Goal: Browse casually

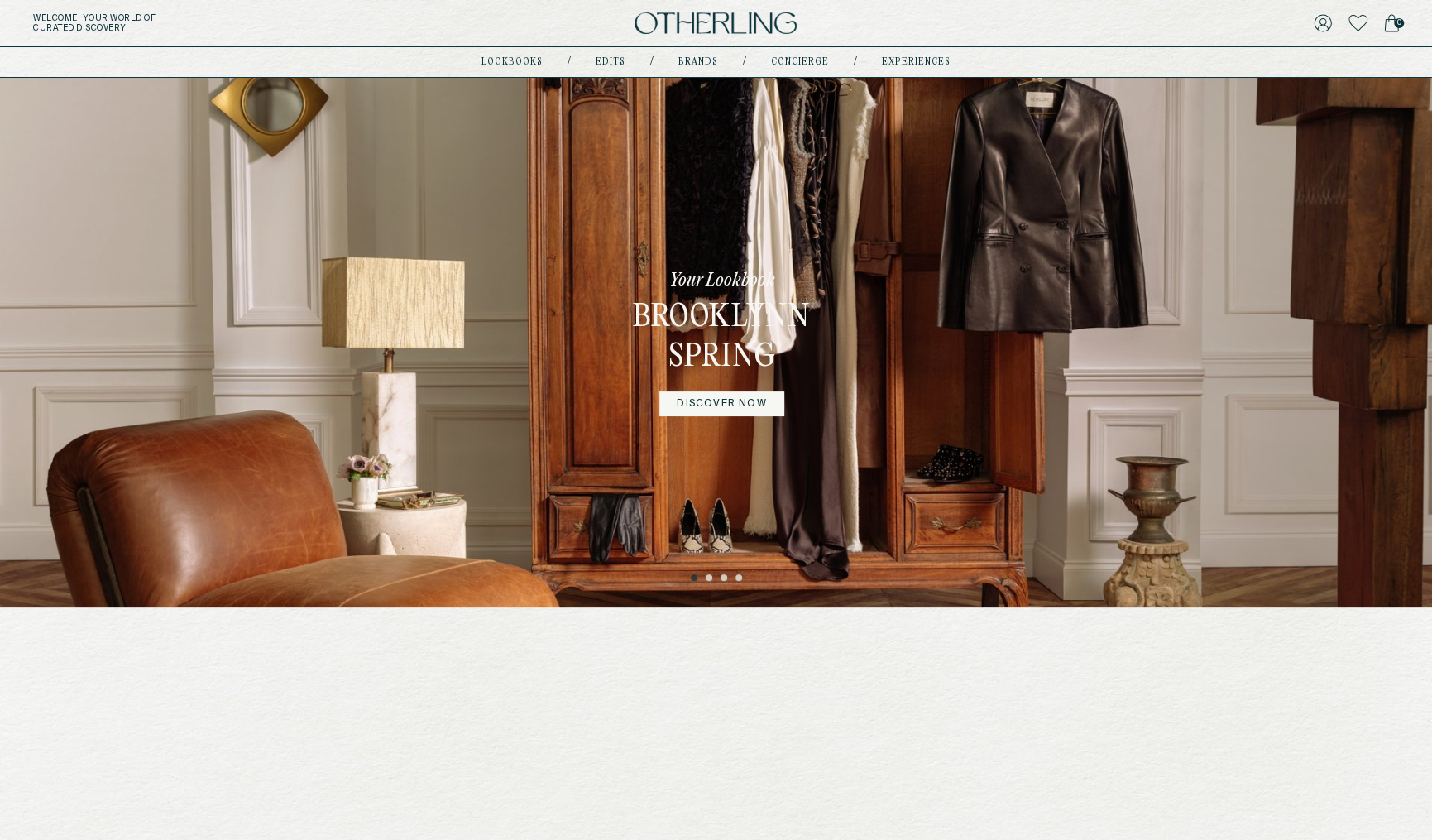
click at [711, 577] on button "2" at bounding box center [710, 578] width 8 height 8
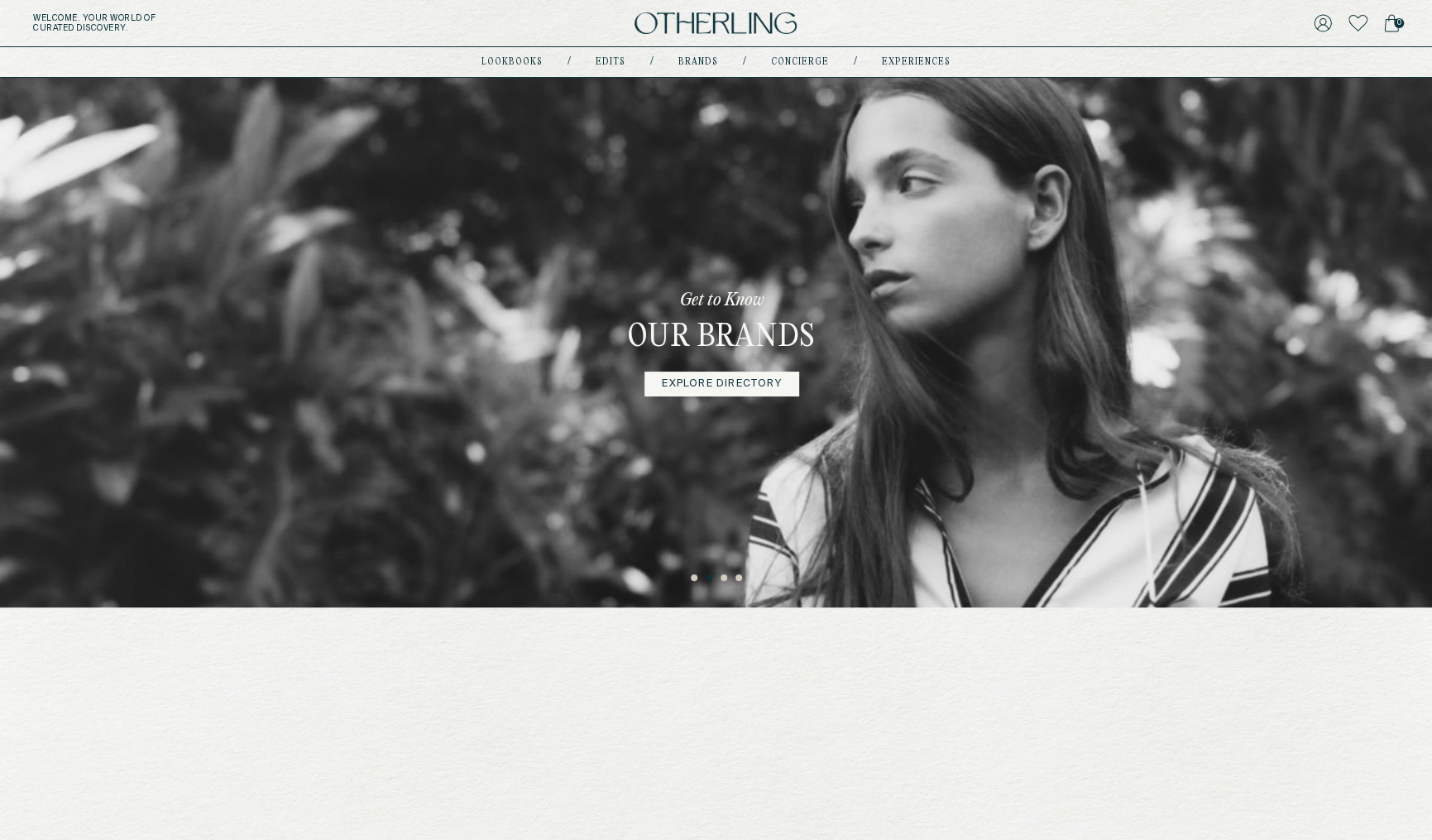
click at [691, 578] on button "1" at bounding box center [695, 578] width 8 height 8
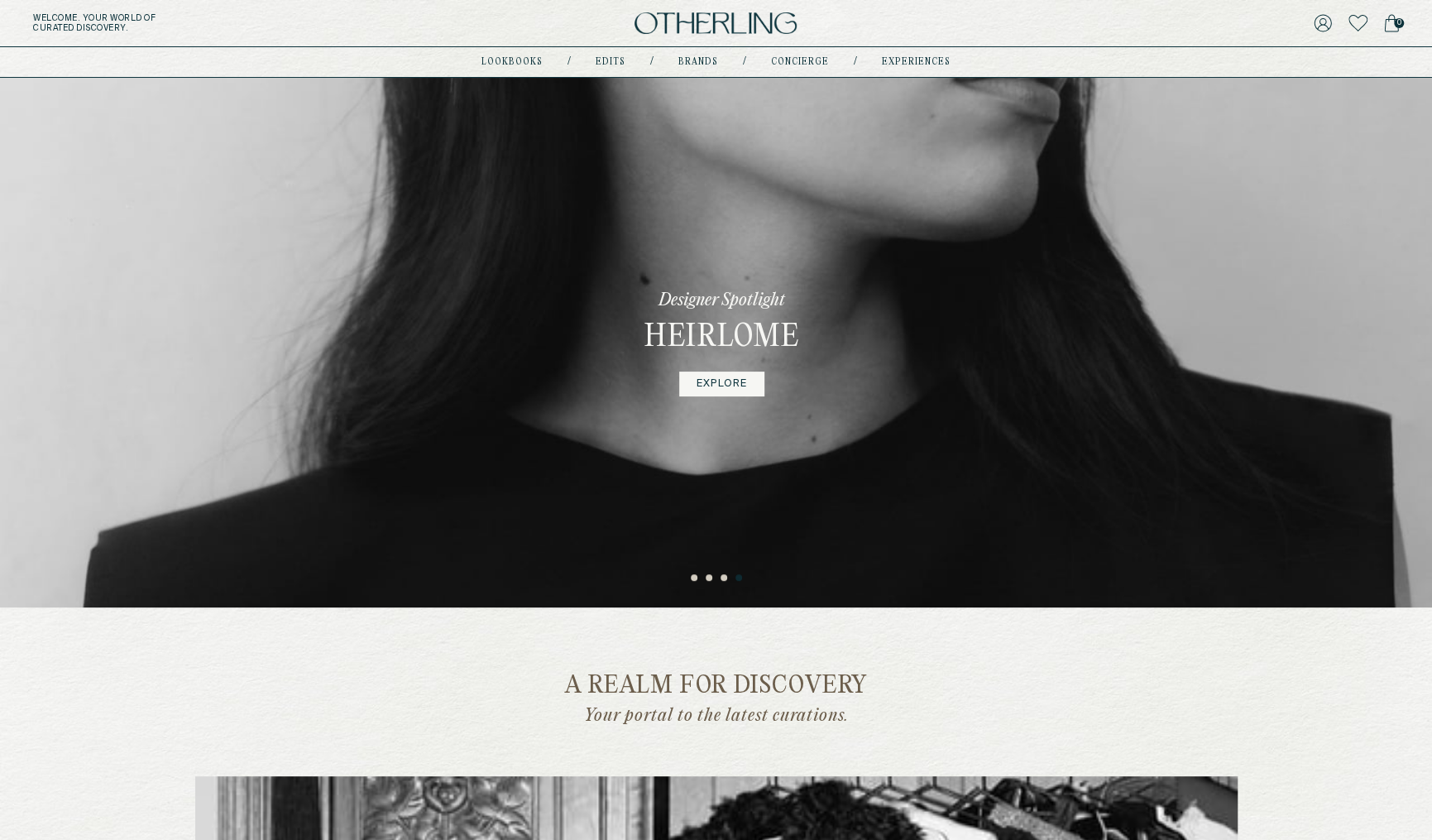
click at [695, 582] on button "1" at bounding box center [695, 578] width 8 height 8
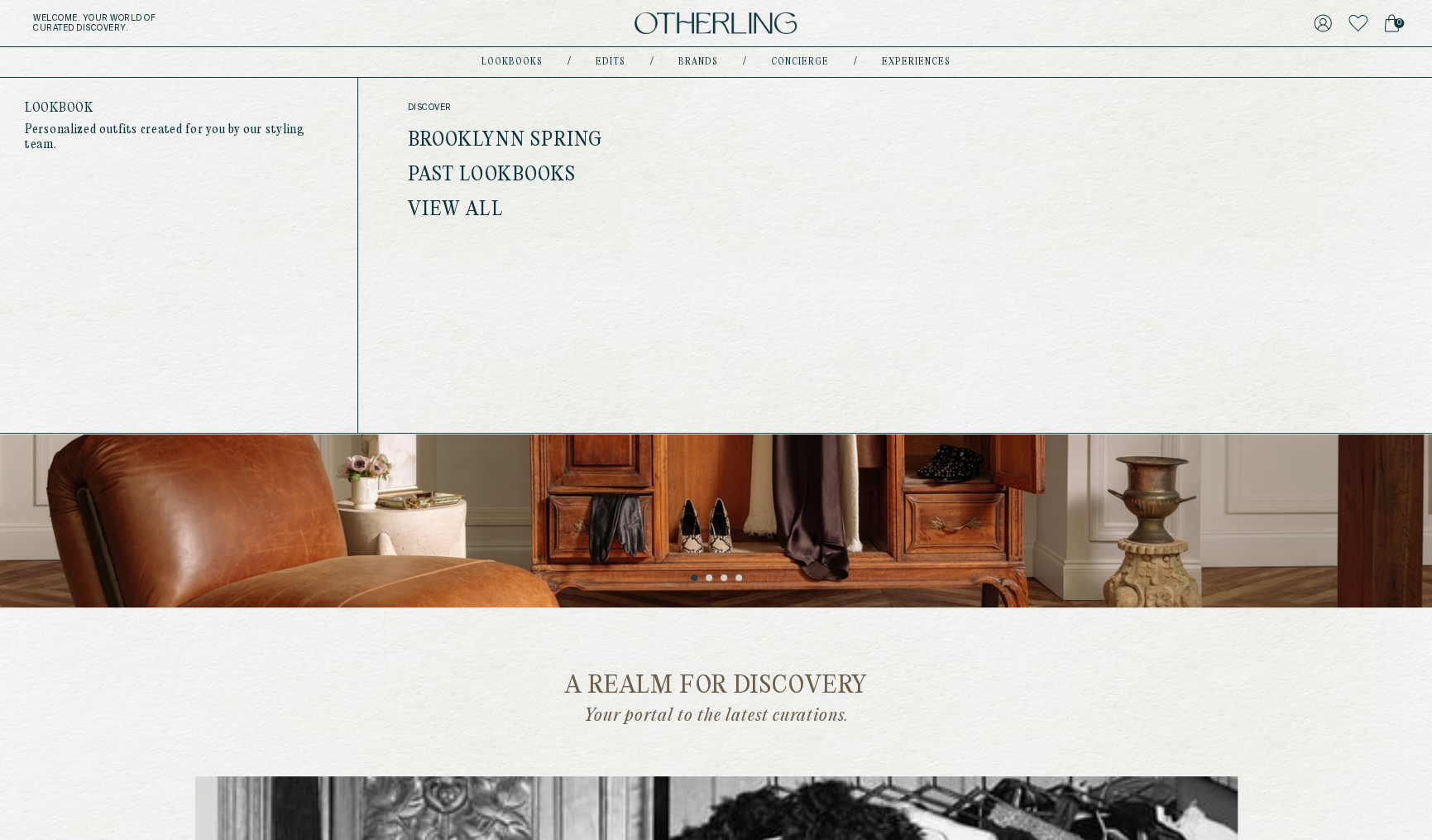
click at [478, 199] on link "View All" at bounding box center [455, 210] width 95 height 21
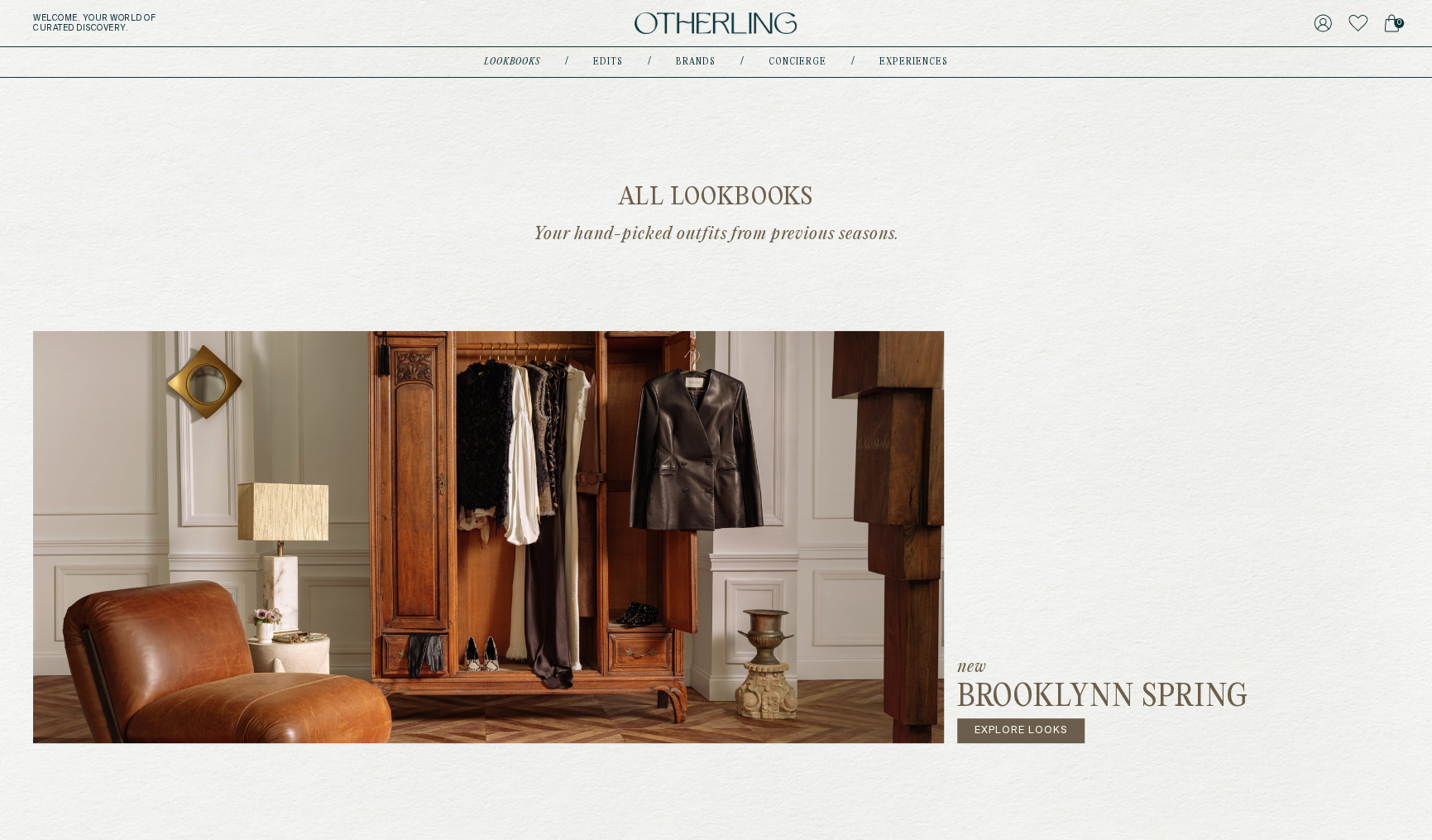
click at [704, 8] on div "Welcome . Your world of curated discovery. 0" at bounding box center [716, 23] width 1432 height 47
click at [698, 30] on img at bounding box center [716, 23] width 162 height 22
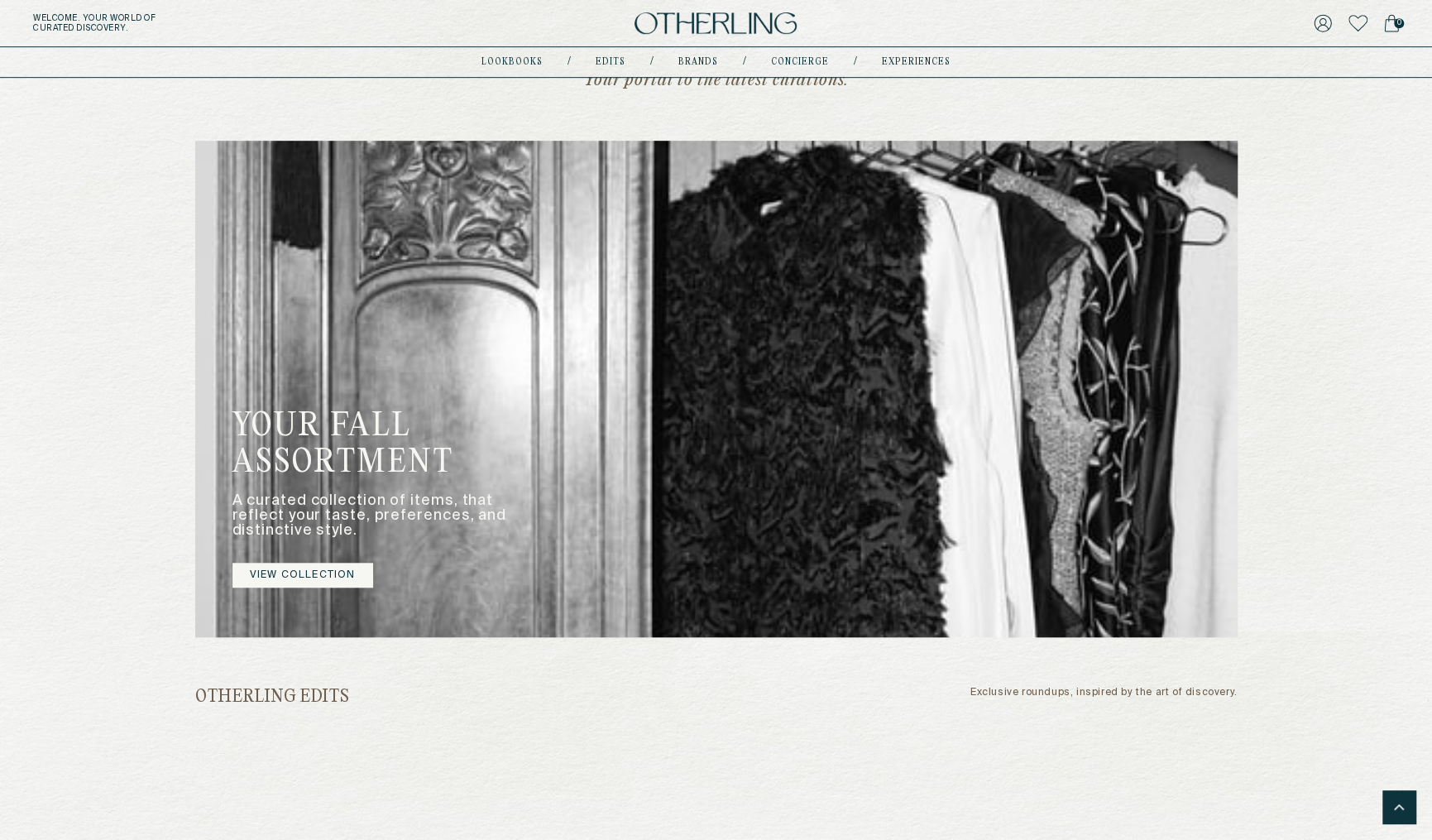
scroll to position [641, 0]
